Goal: Navigation & Orientation: Find specific page/section

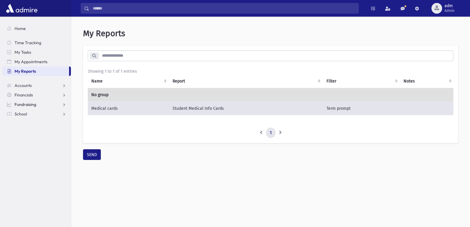
click at [28, 108] on link "Fundraising" at bounding box center [36, 104] width 68 height 9
click at [14, 27] on link "Home" at bounding box center [36, 28] width 68 height 9
